Goal: Navigation & Orientation: Find specific page/section

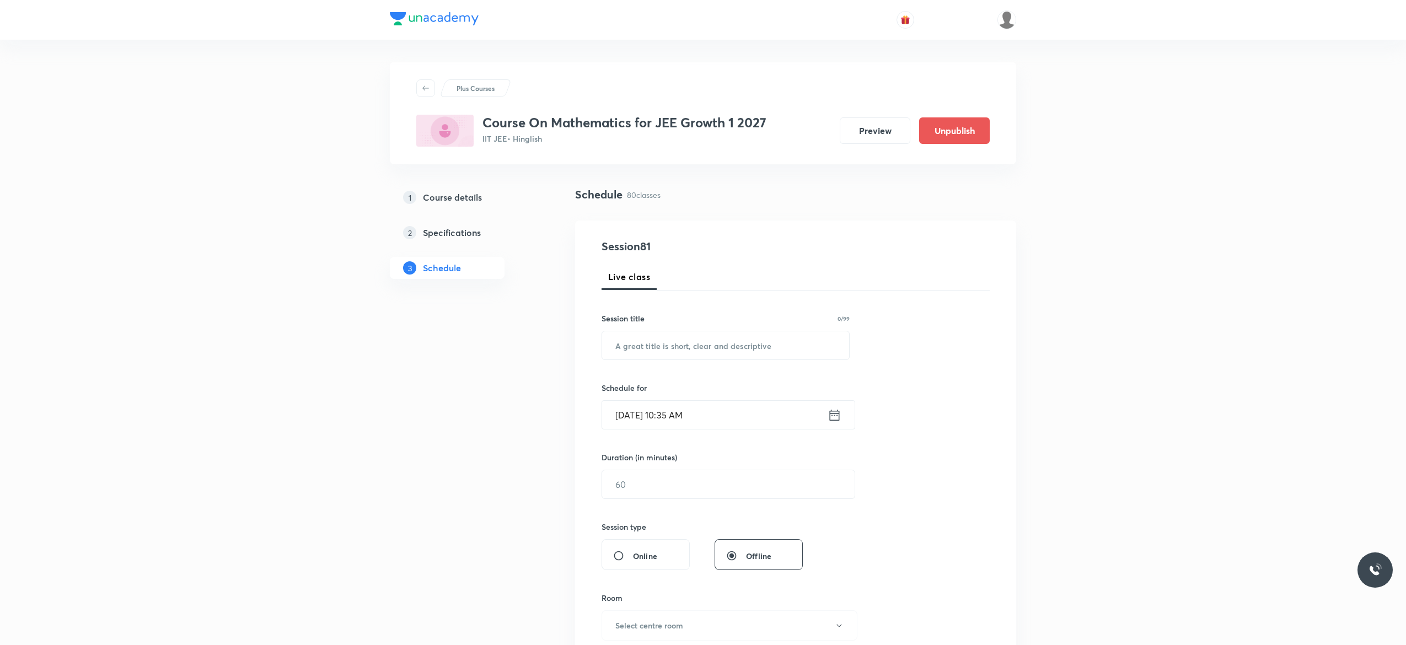
scroll to position [220, 0]
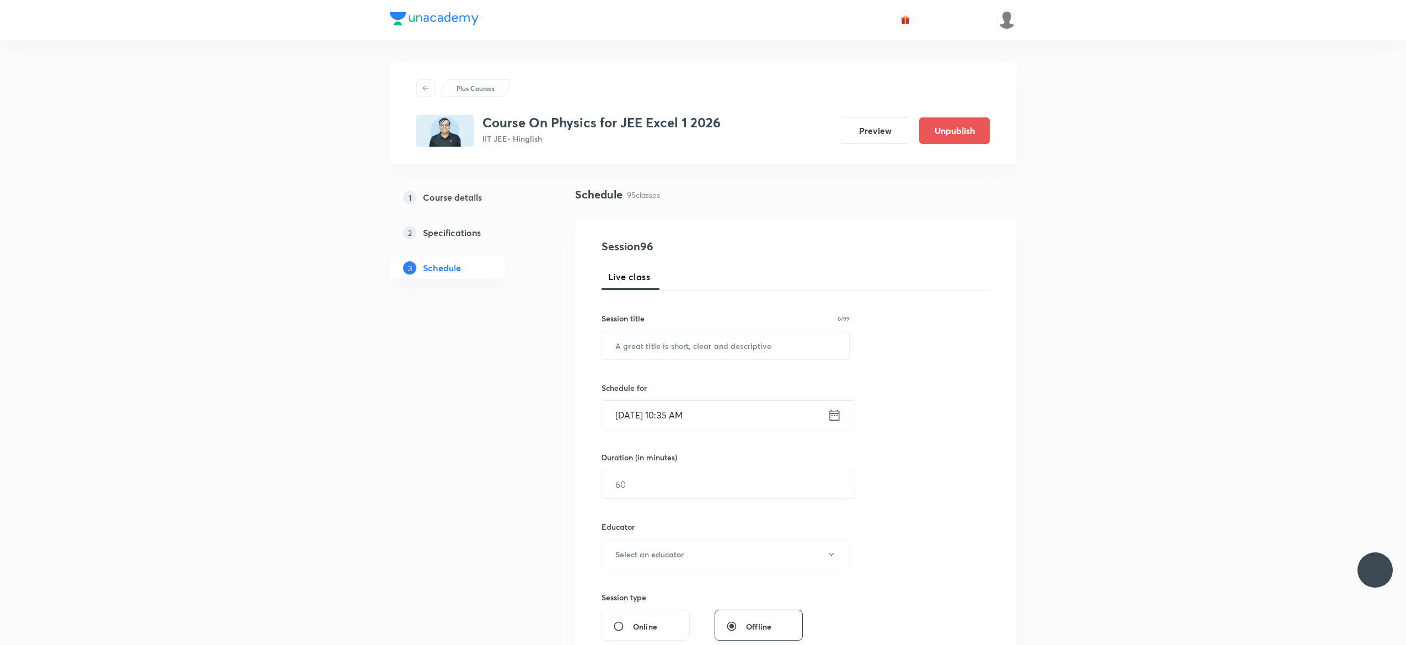
scroll to position [439, 0]
